Goal: Navigation & Orientation: Find specific page/section

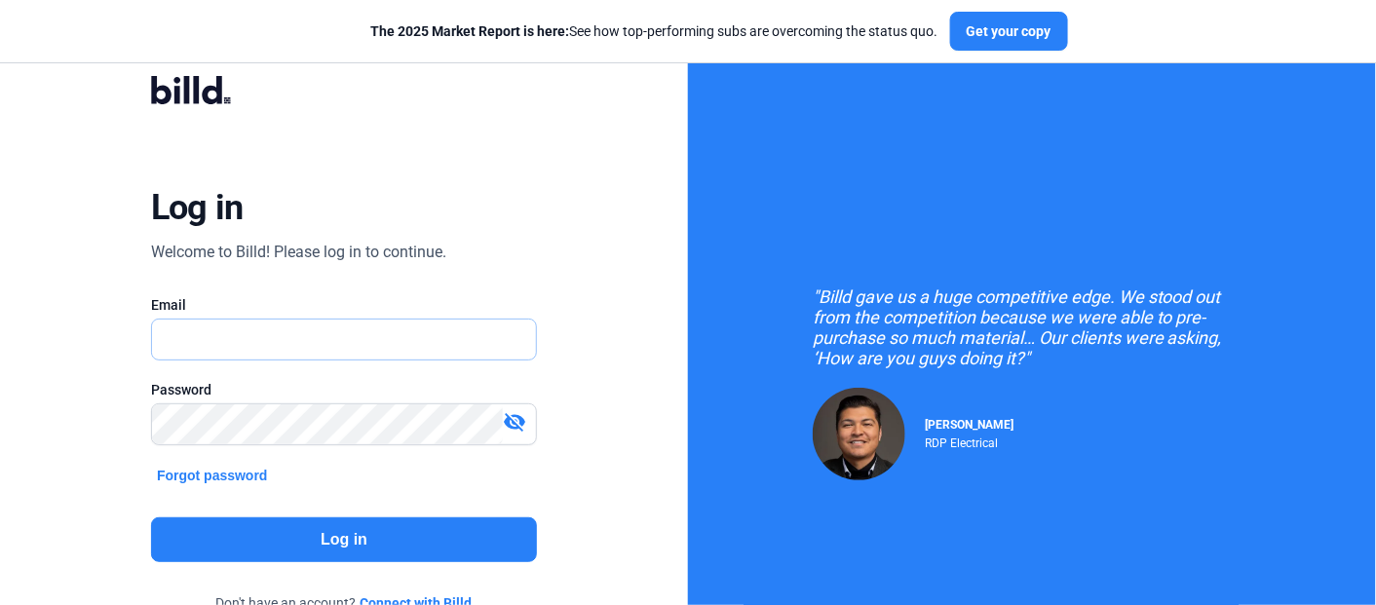
click at [481, 345] on input "text" at bounding box center [333, 340] width 363 height 40
type input "[PERSON_NAME][EMAIL_ADDRESS][DOMAIN_NAME]"
